Goal: Use online tool/utility

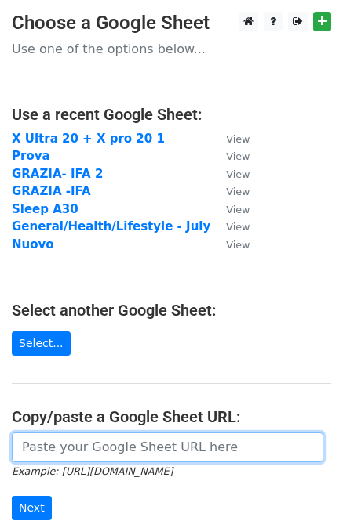
click at [103, 449] on input "url" at bounding box center [167, 448] width 311 height 30
paste input "[URL][DOMAIN_NAME]"
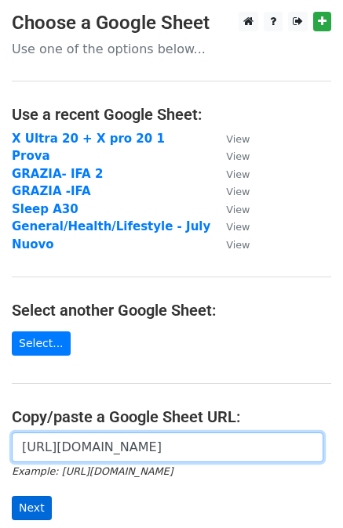
type input "[URL][DOMAIN_NAME]"
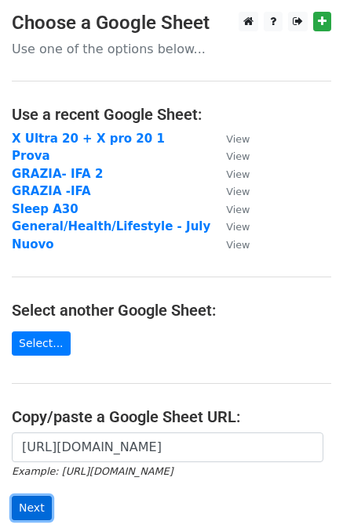
click at [43, 503] on input "Next" at bounding box center [32, 508] width 40 height 24
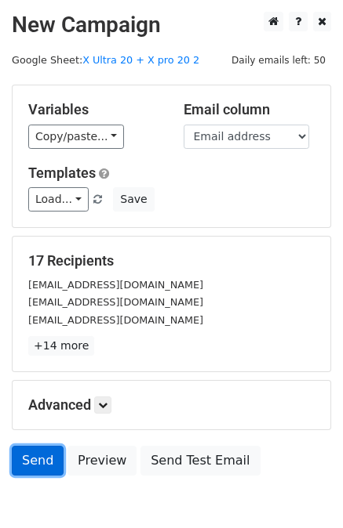
click at [38, 456] on link "Send" at bounding box center [38, 461] width 52 height 30
